Goal: Information Seeking & Learning: Learn about a topic

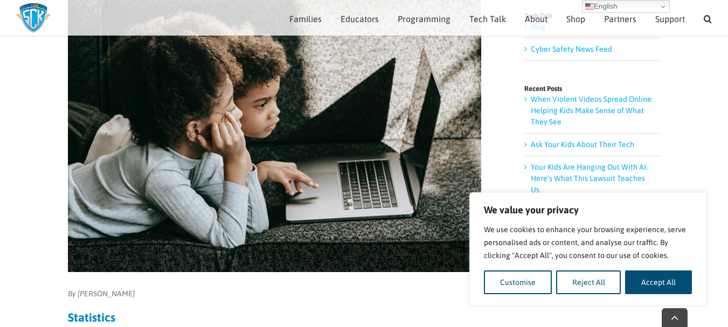
scroll to position [140, 0]
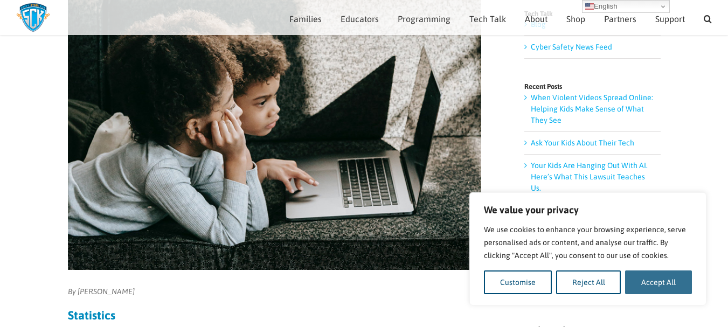
click at [660, 282] on button "Accept All" at bounding box center [658, 282] width 67 height 24
checkbox input "true"
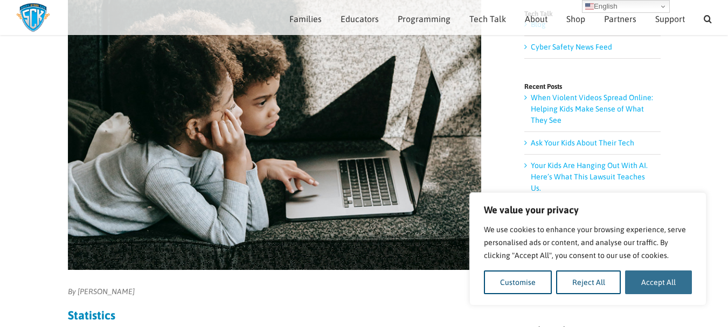
checkbox input "true"
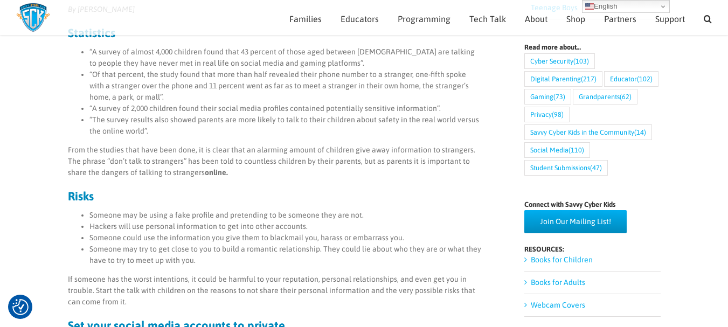
scroll to position [422, 0]
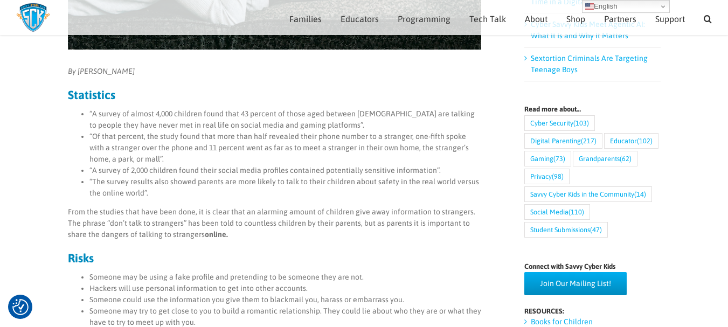
scroll to position [360, 0]
